Goal: Task Accomplishment & Management: Use online tool/utility

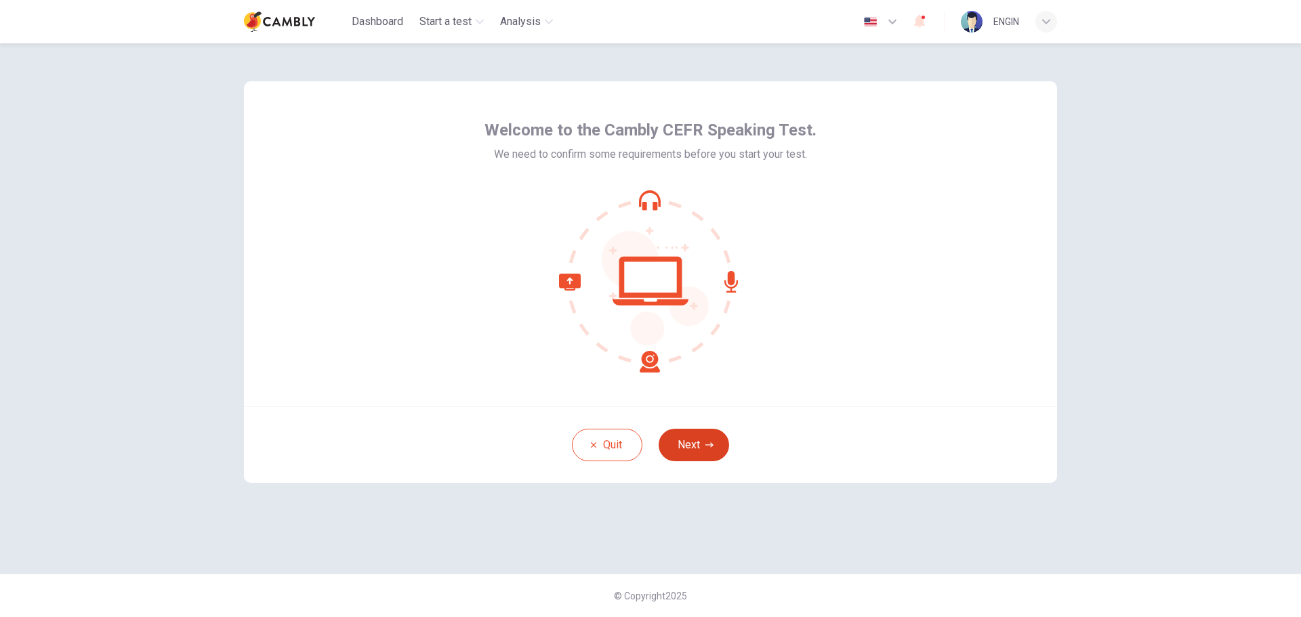
click at [707, 440] on button "Next" at bounding box center [694, 445] width 70 height 33
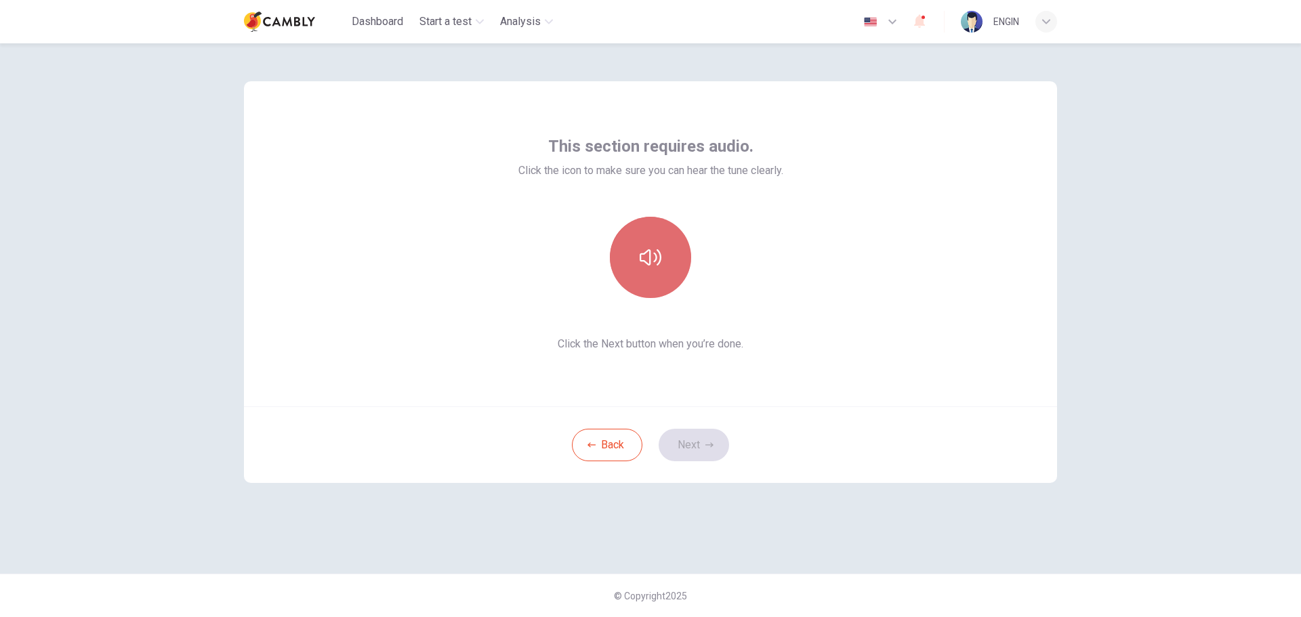
click at [661, 267] on icon "button" at bounding box center [651, 258] width 22 height 22
click at [703, 451] on button "Next" at bounding box center [694, 445] width 70 height 33
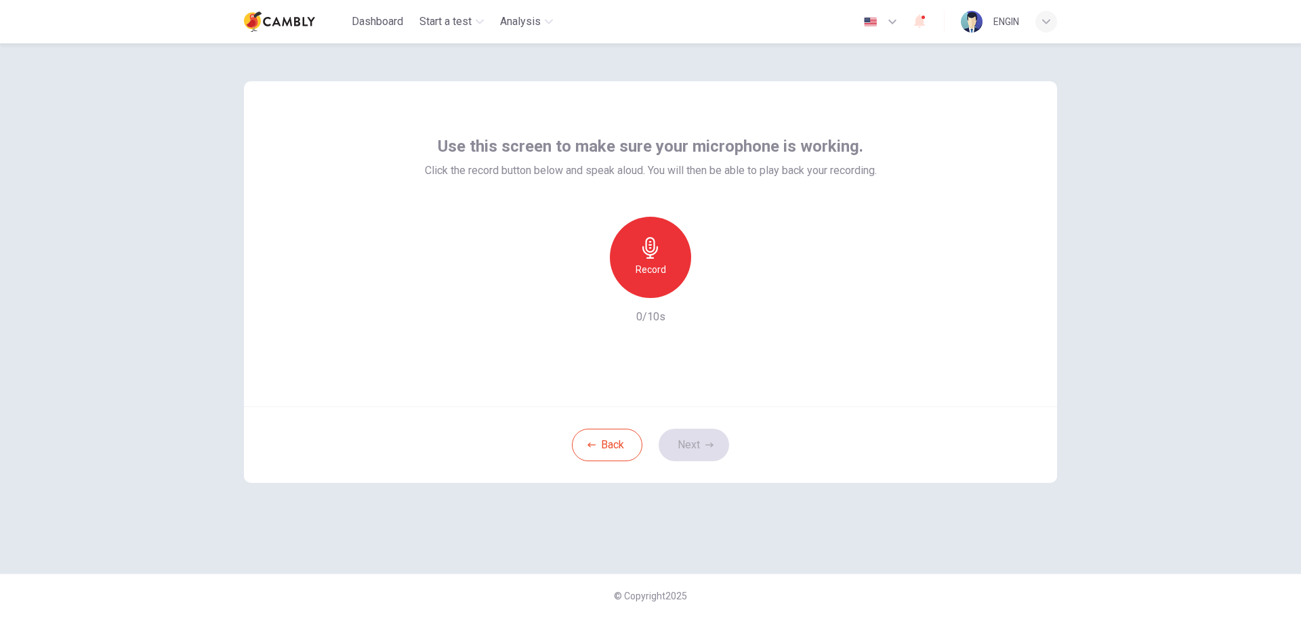
click at [657, 268] on h6 "Record" at bounding box center [651, 270] width 30 height 16
click at [649, 258] on icon "button" at bounding box center [650, 248] width 16 height 22
click at [713, 288] on icon "button" at bounding box center [714, 287] width 6 height 8
click at [690, 446] on button "Next" at bounding box center [694, 445] width 70 height 33
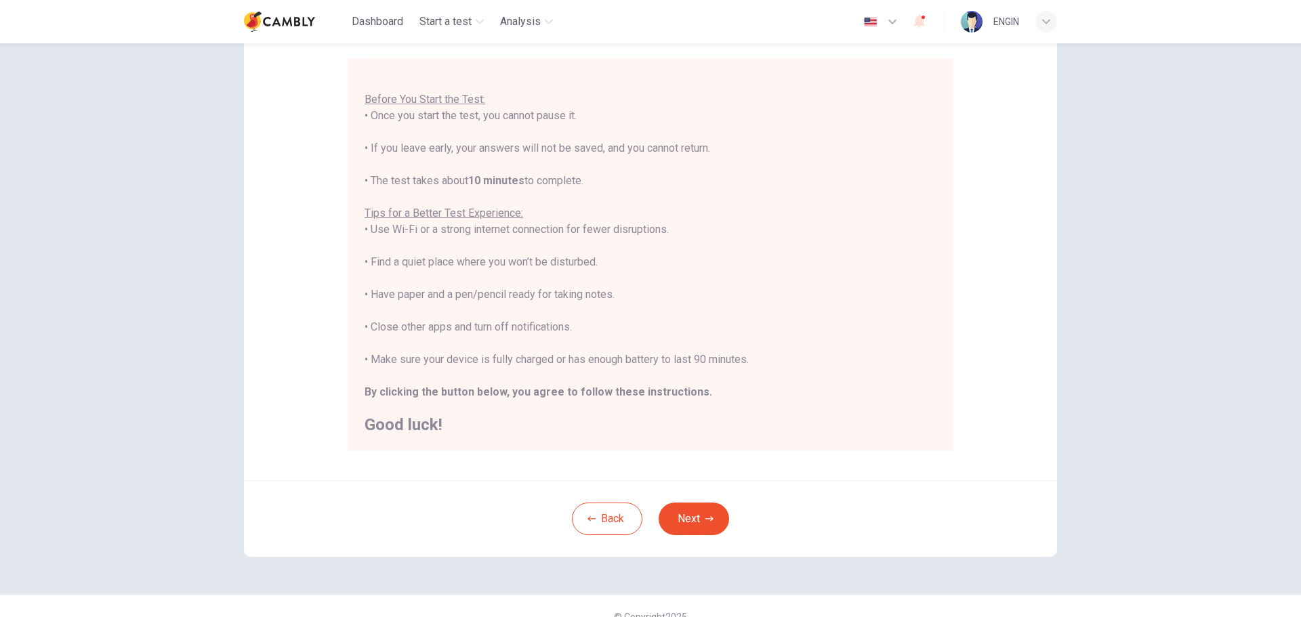
scroll to position [136, 0]
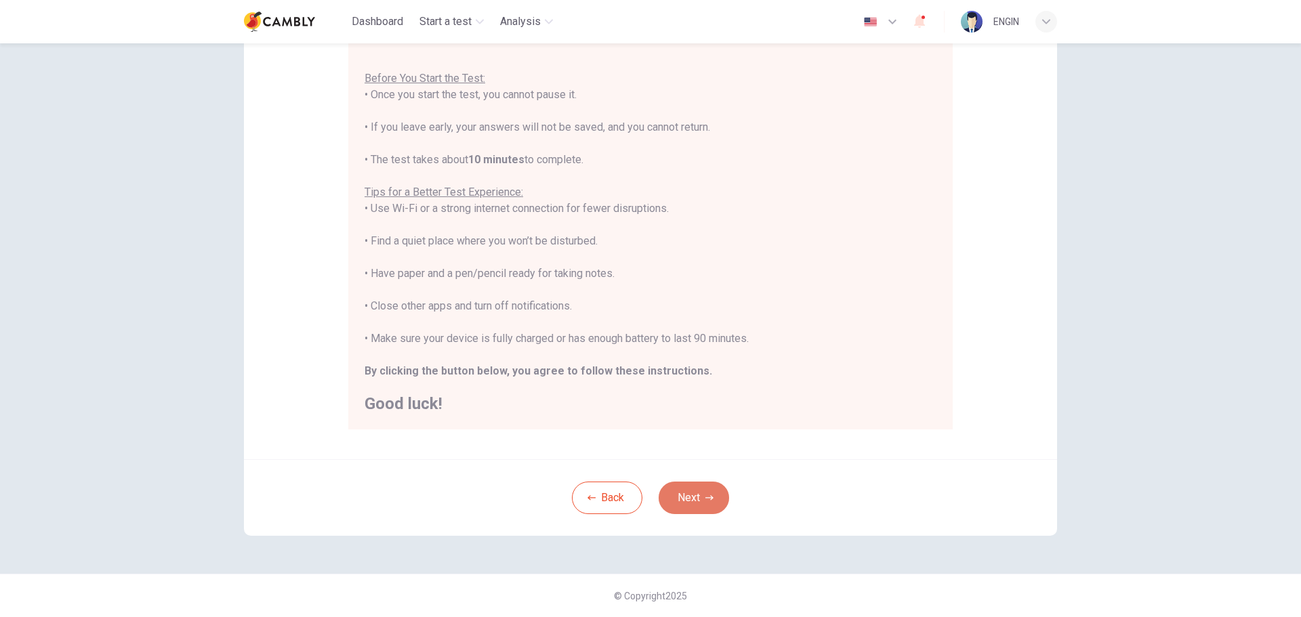
click at [674, 493] on button "Next" at bounding box center [694, 498] width 70 height 33
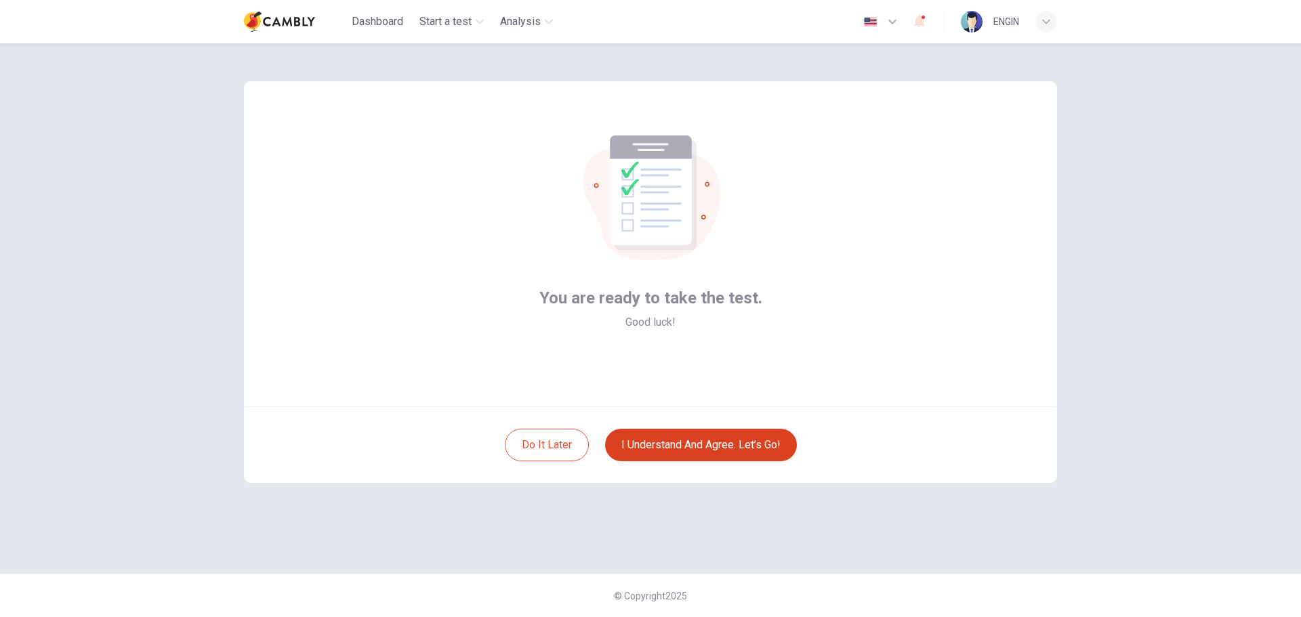
click at [678, 455] on button "I understand and agree. Let’s go!" at bounding box center [701, 445] width 192 height 33
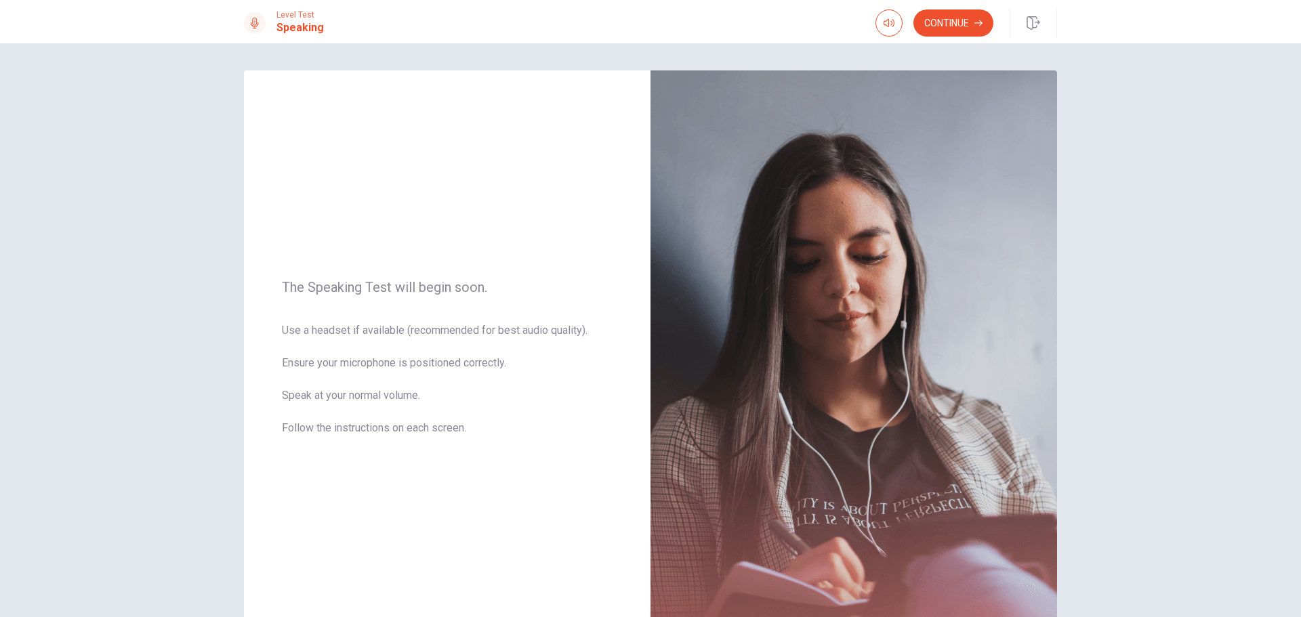
click at [1225, 168] on div "The Speaking Test will begin soon. Use a headset if available (recommended for …" at bounding box center [650, 330] width 1301 height 574
click at [946, 28] on button "Continue" at bounding box center [953, 22] width 80 height 27
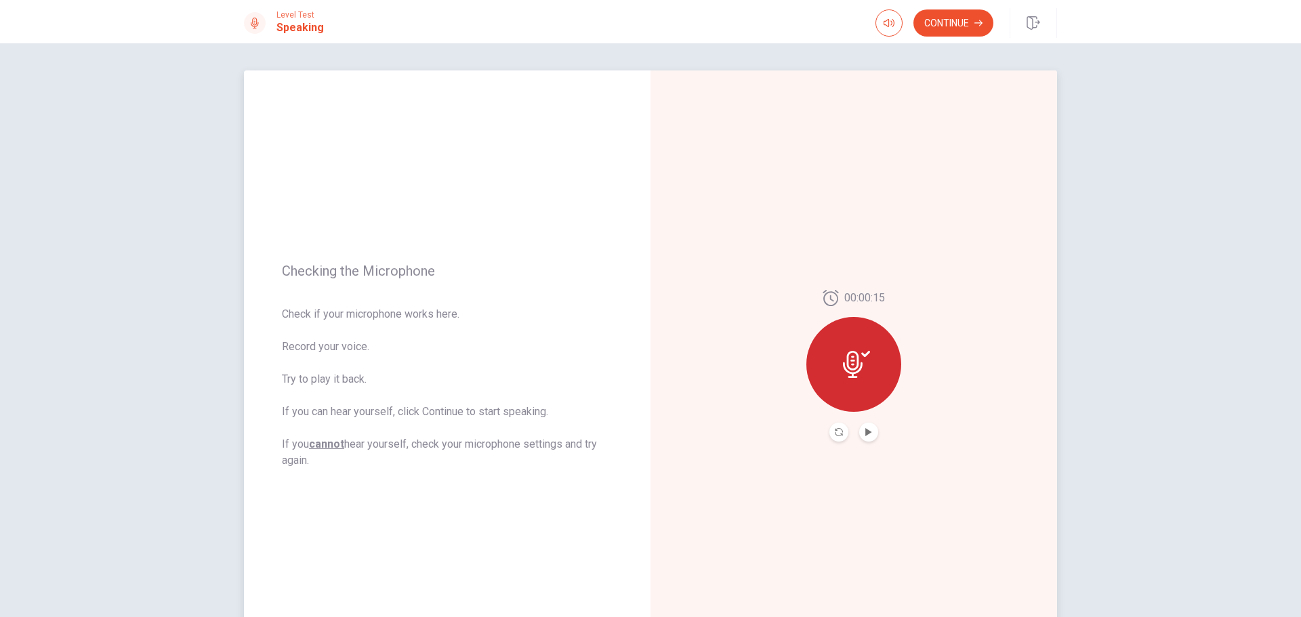
click at [853, 390] on div at bounding box center [853, 364] width 95 height 95
click at [866, 430] on icon "Play Audio" at bounding box center [869, 432] width 8 height 8
click at [869, 434] on button "Pause Audio" at bounding box center [868, 432] width 19 height 19
click at [956, 30] on button "Continue" at bounding box center [953, 22] width 80 height 27
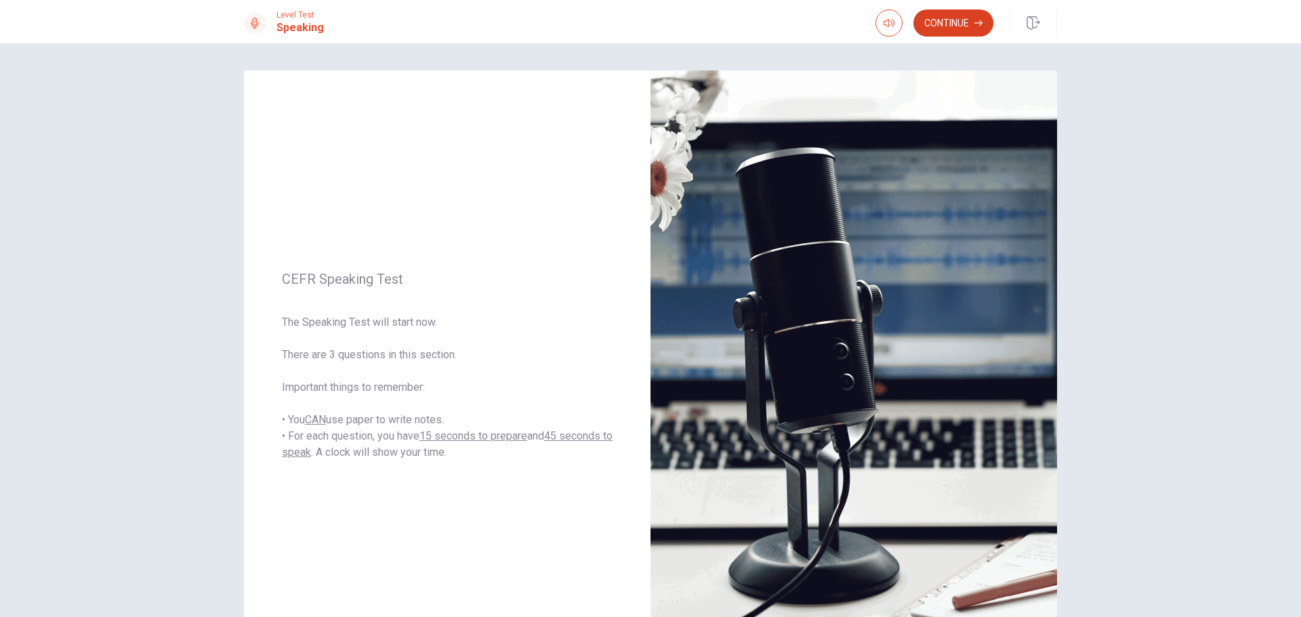
click at [960, 21] on button "Continue" at bounding box center [953, 22] width 80 height 27
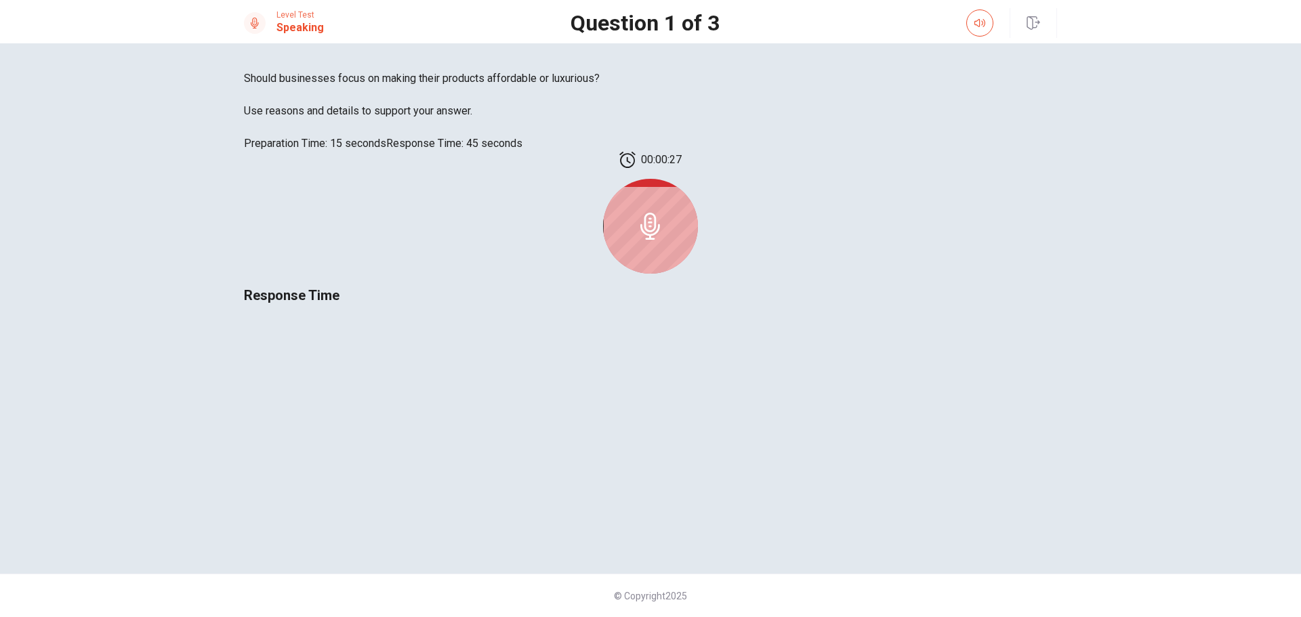
click at [664, 240] on icon at bounding box center [650, 226] width 27 height 27
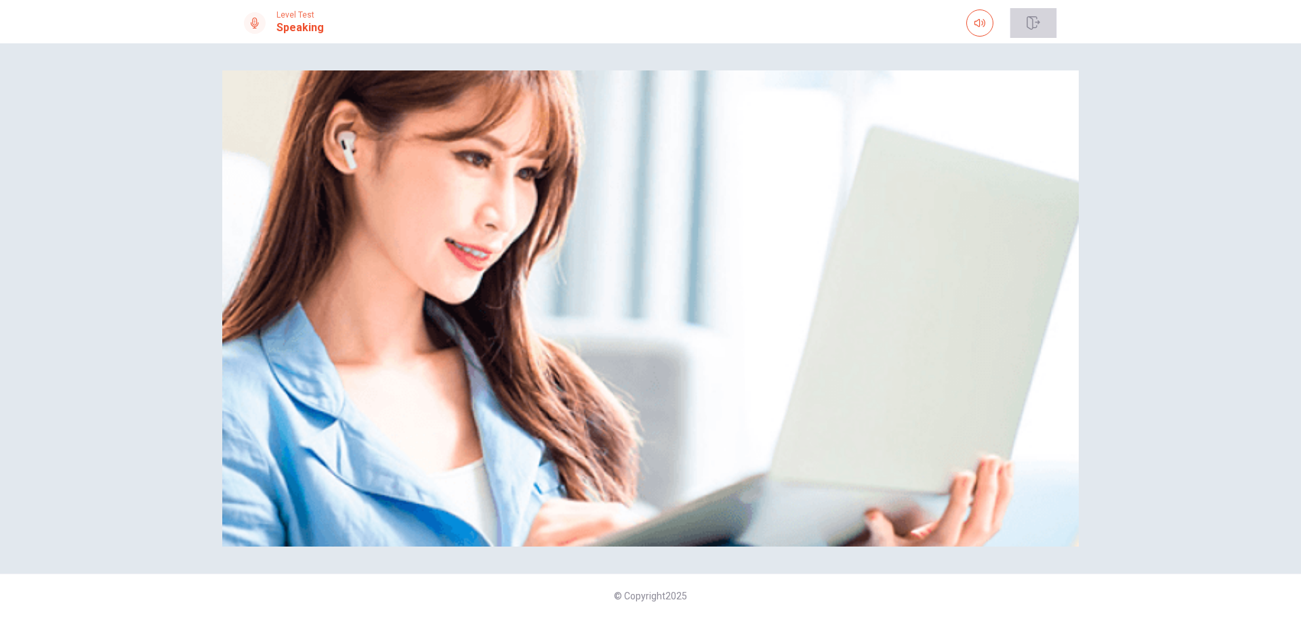
click at [1031, 22] on icon "button" at bounding box center [1034, 23] width 14 height 14
